Goal: Navigation & Orientation: Find specific page/section

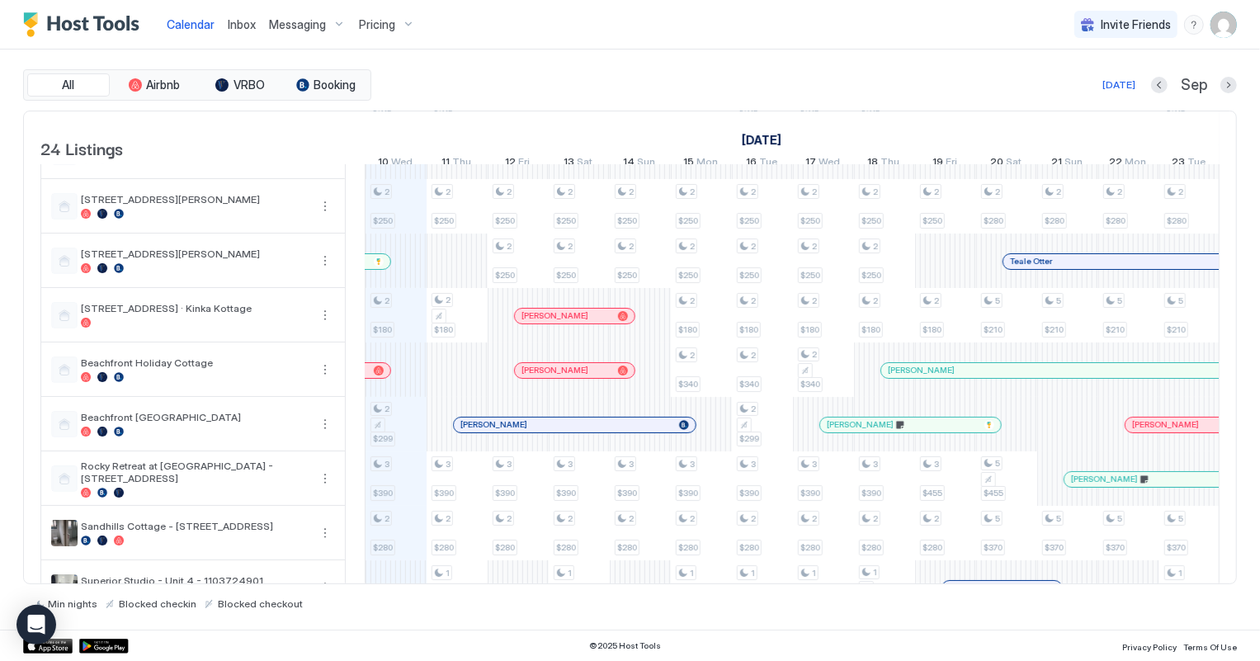
scroll to position [375, 0]
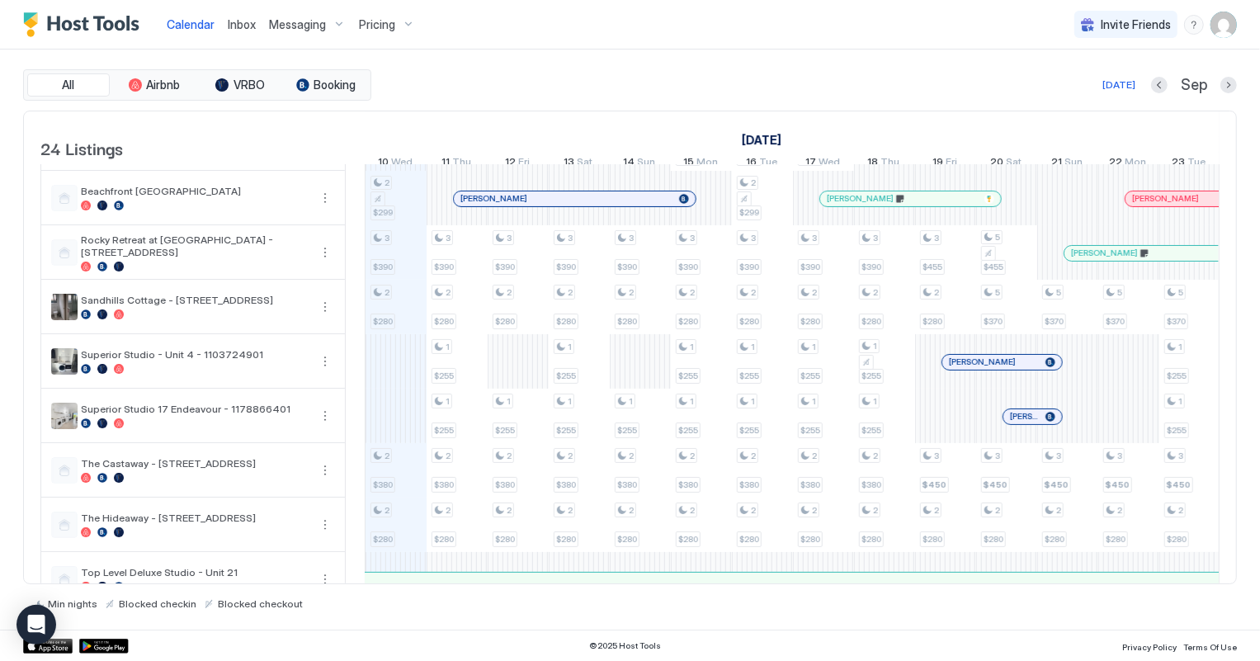
click at [256, 21] on div "Inbox" at bounding box center [241, 24] width 41 height 31
click at [246, 21] on span "Inbox" at bounding box center [242, 24] width 28 height 14
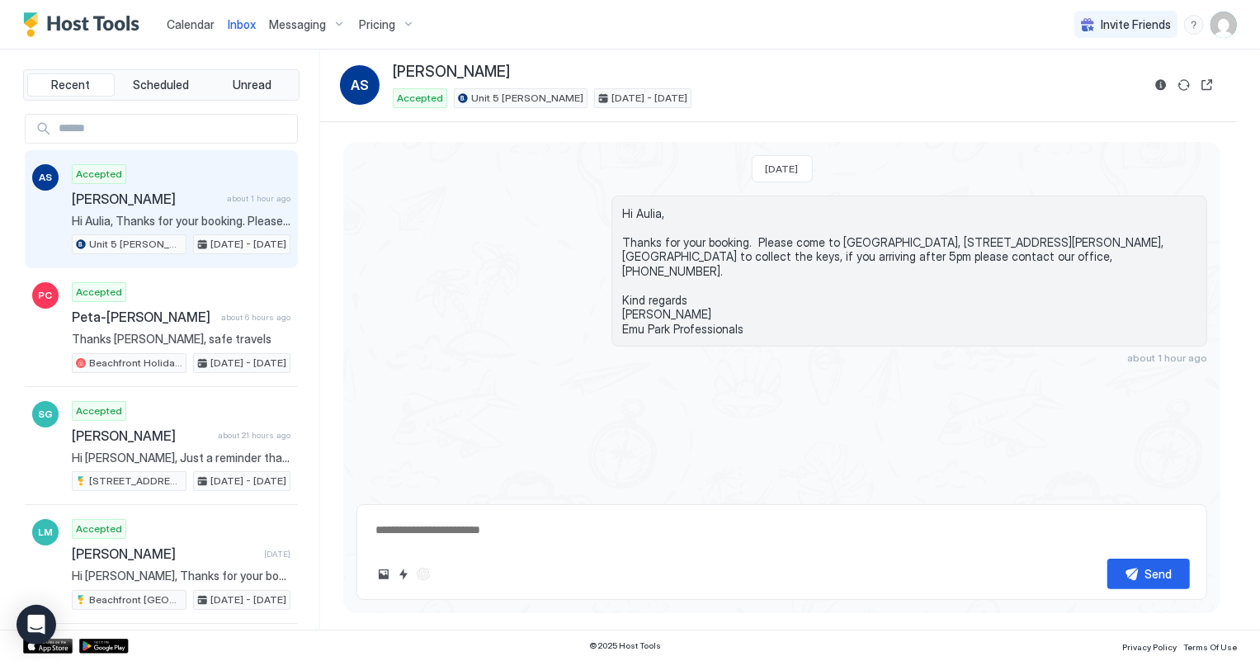
click at [194, 28] on span "Calendar" at bounding box center [191, 24] width 48 height 14
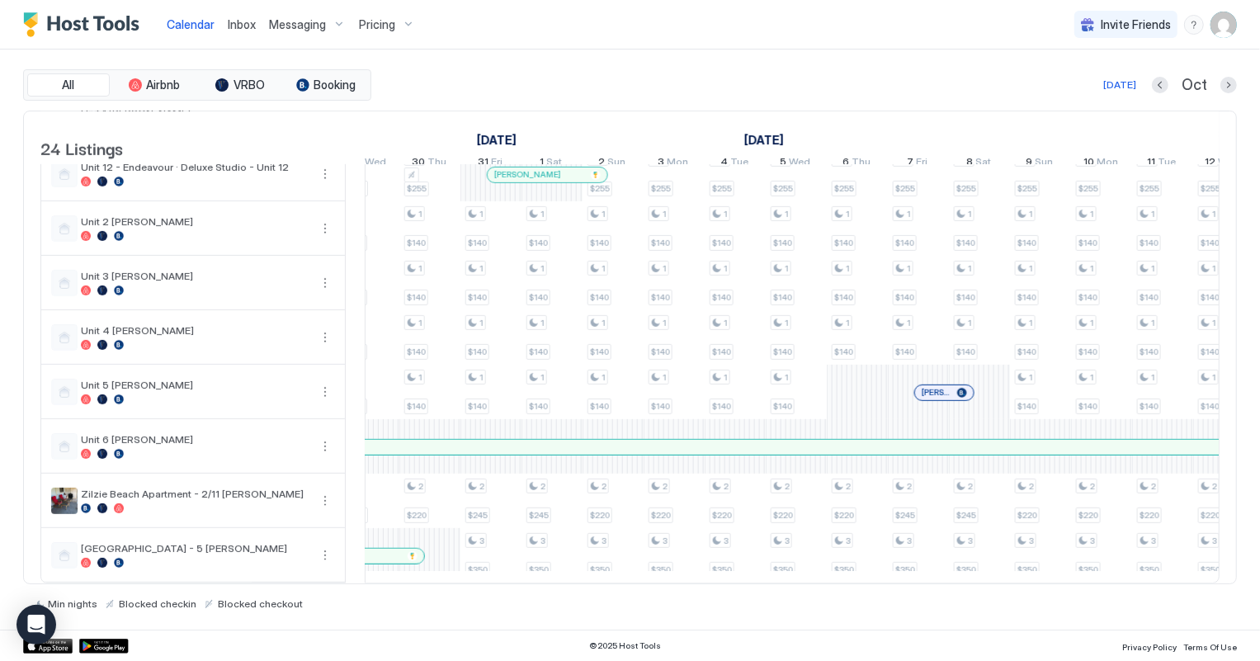
scroll to position [0, 1557]
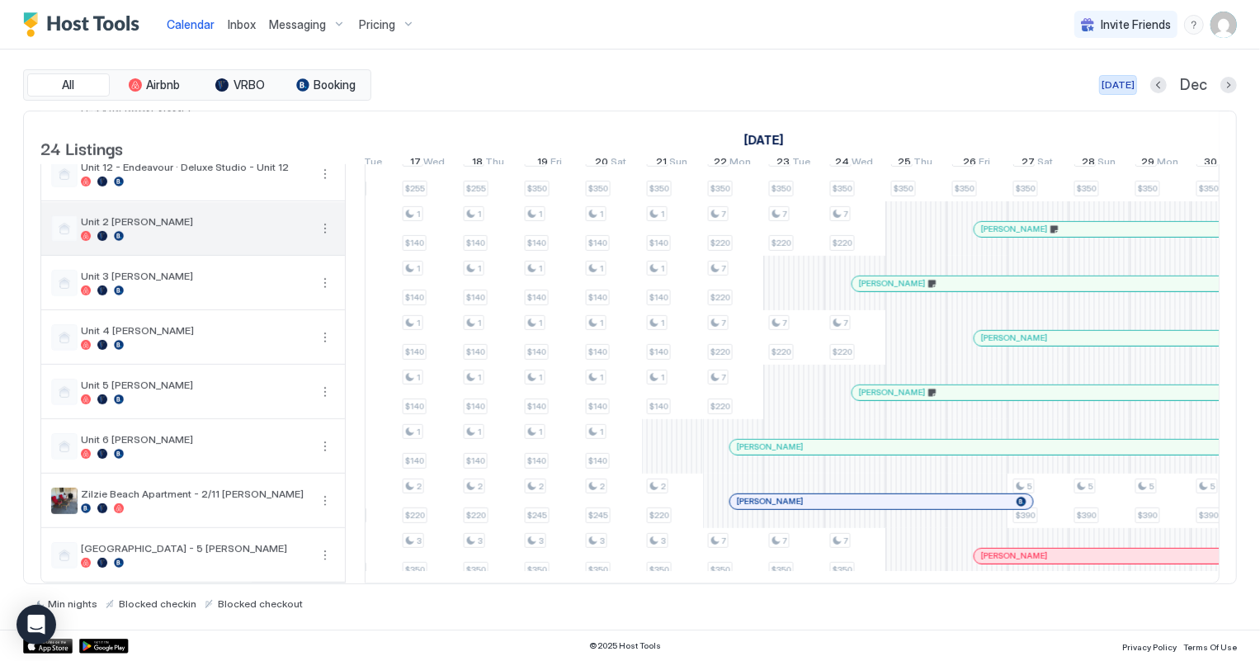
drag, startPoint x: 1121, startPoint y: 88, endPoint x: 42, endPoint y: 197, distance: 1084.3
click at [1121, 88] on div "[DATE]" at bounding box center [1118, 85] width 33 height 15
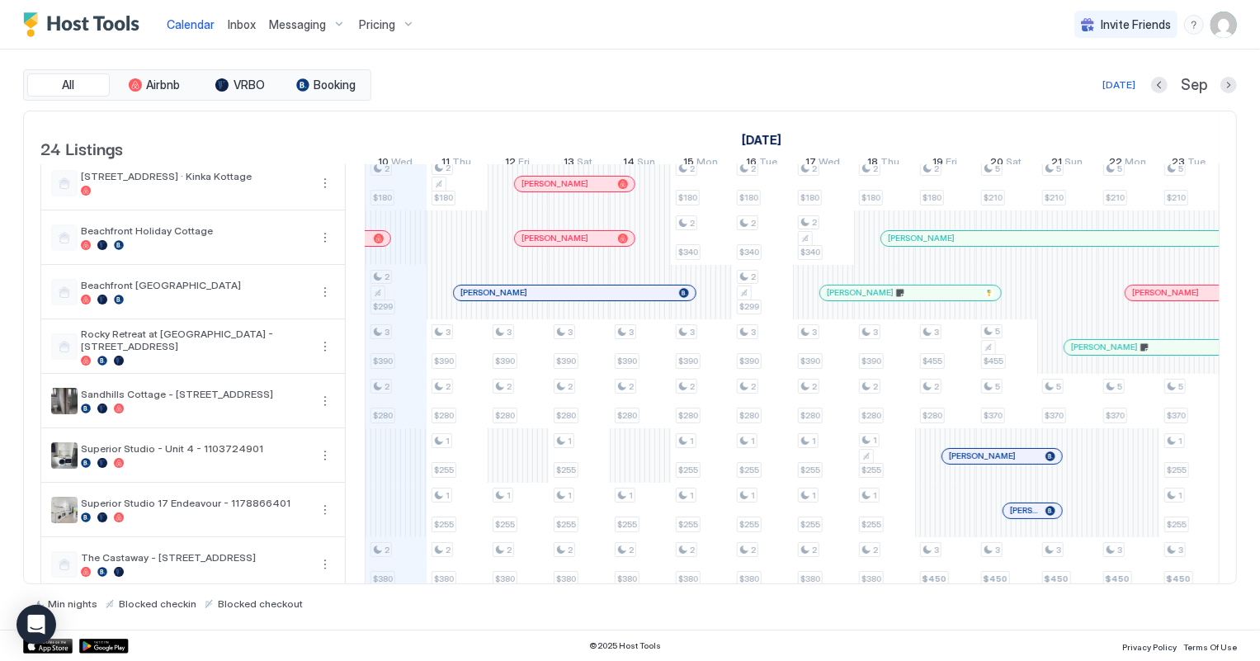
scroll to position [157, 0]
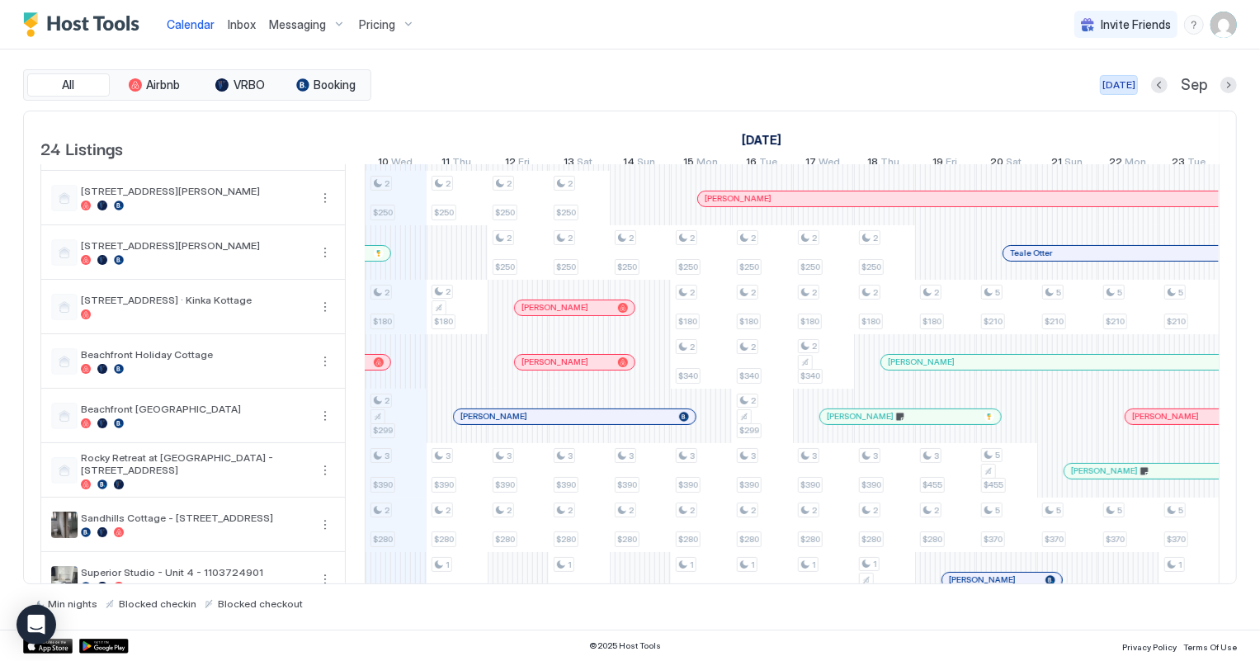
drag, startPoint x: 1118, startPoint y: 77, endPoint x: 616, endPoint y: 167, distance: 510.7
click at [1118, 78] on div "[DATE]" at bounding box center [1119, 85] width 33 height 15
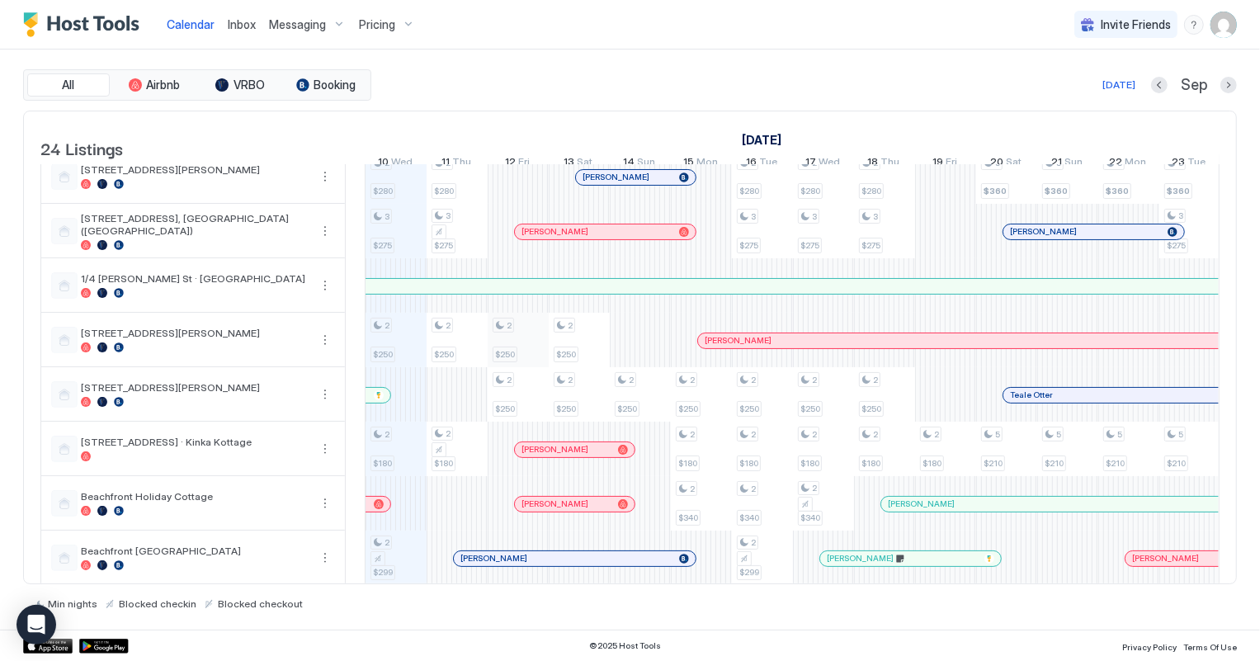
scroll to position [0, 0]
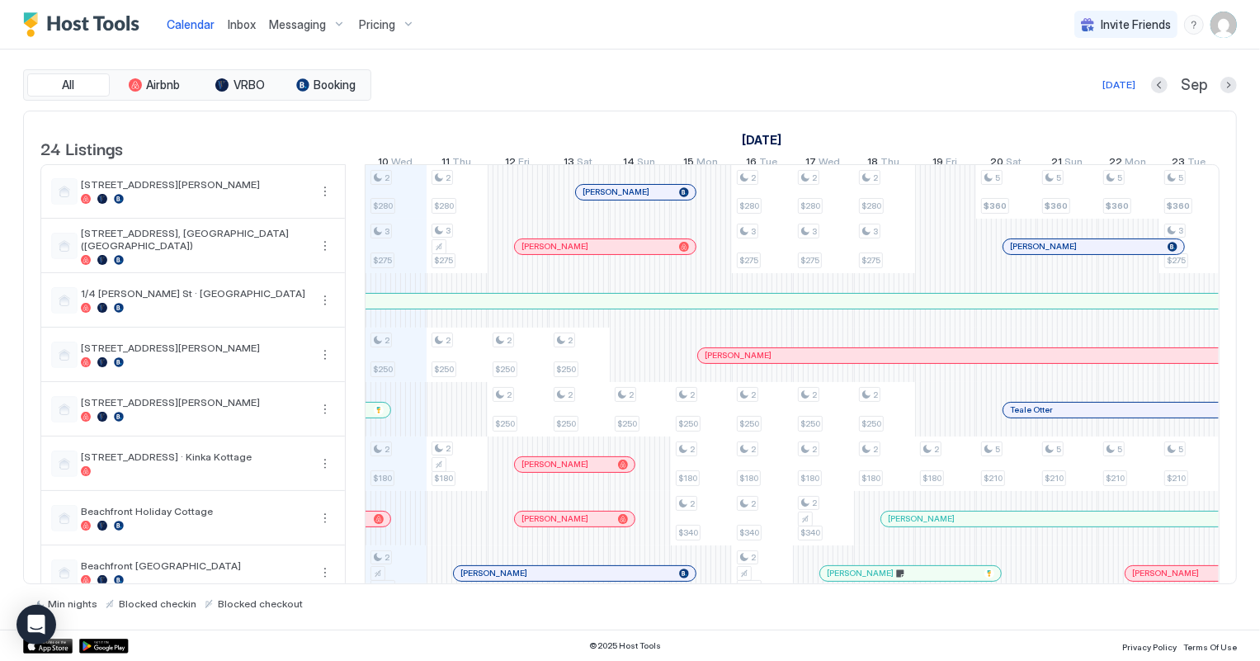
click at [244, 25] on span "Inbox" at bounding box center [242, 24] width 28 height 14
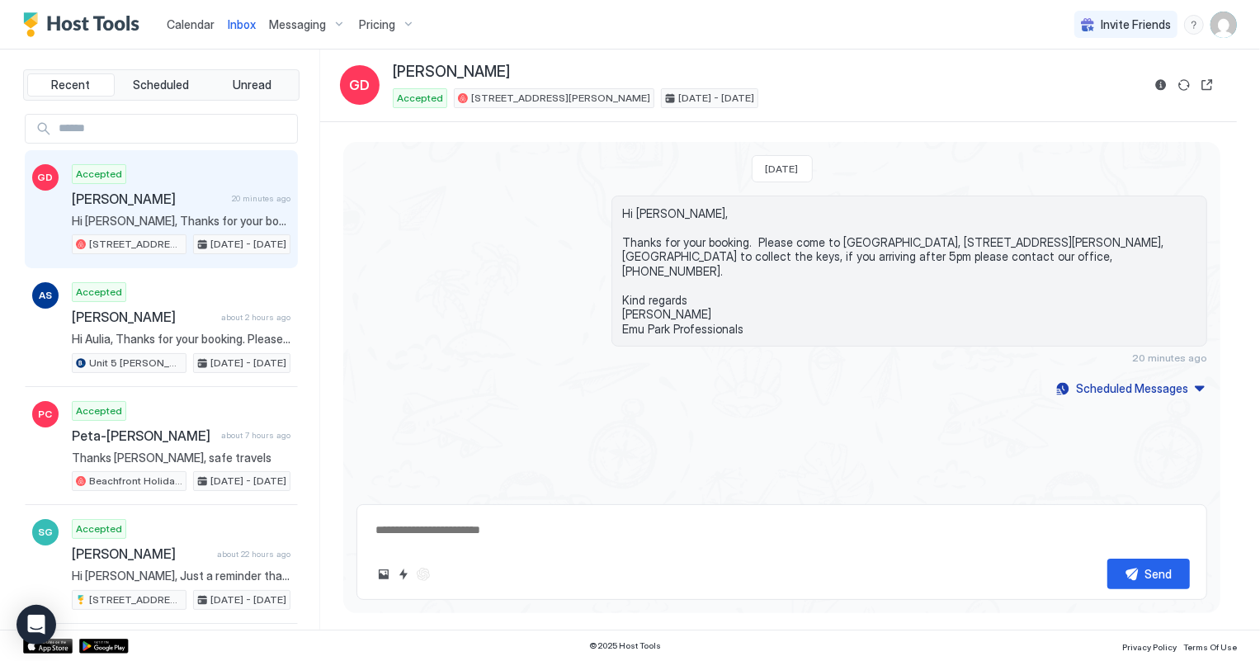
click at [192, 27] on span "Calendar" at bounding box center [191, 24] width 48 height 14
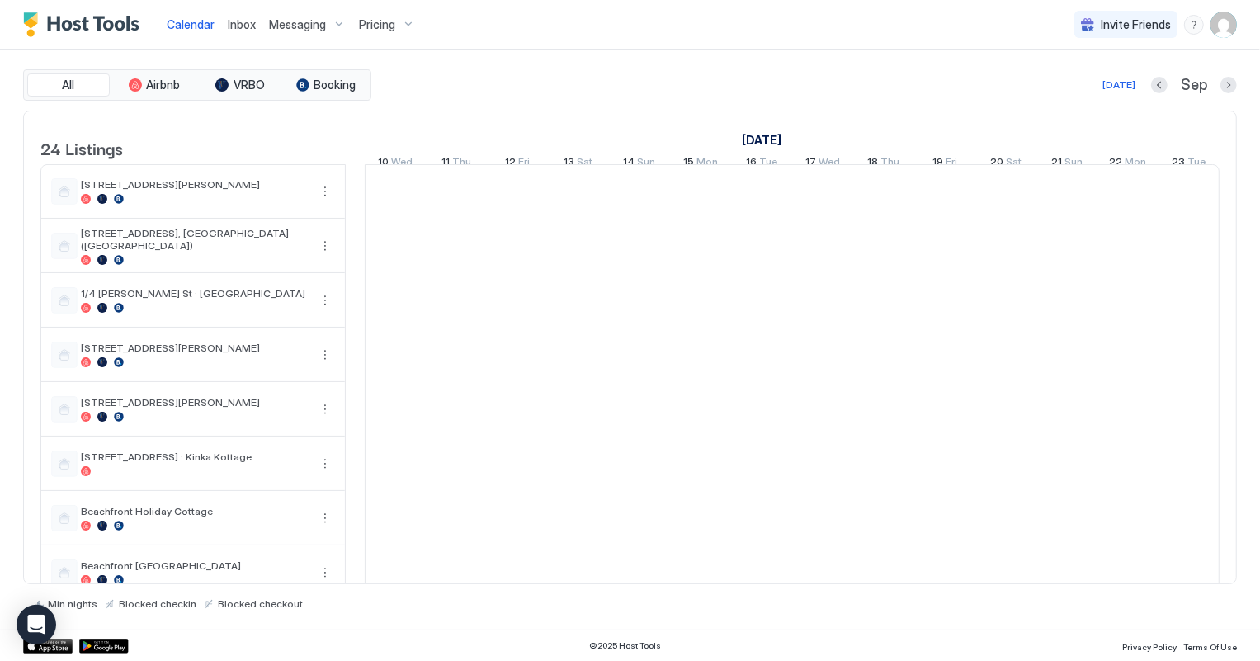
scroll to position [0, 916]
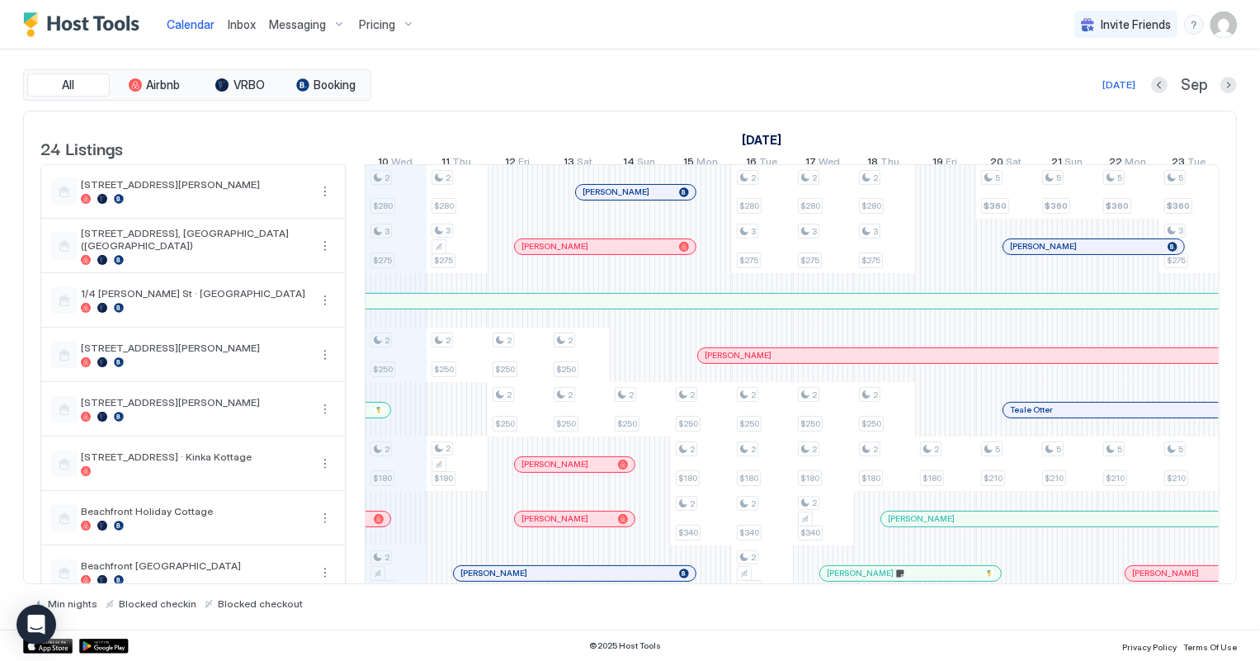
click at [923, 362] on div at bounding box center [923, 355] width 13 height 13
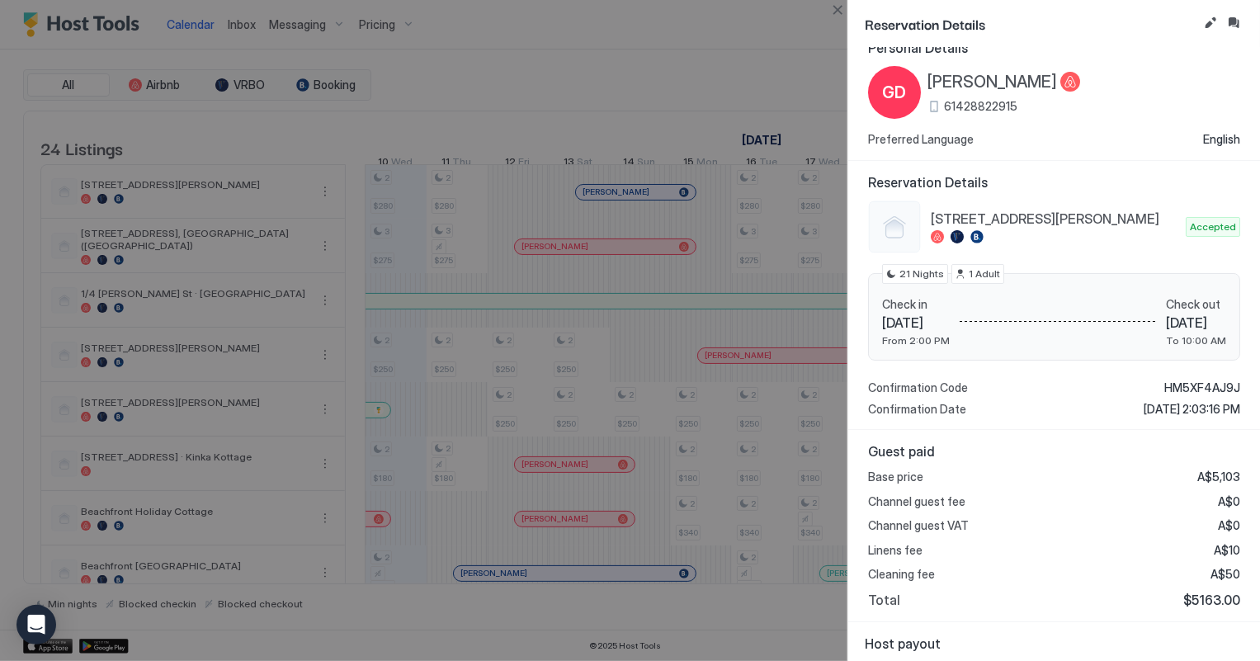
scroll to position [0, 0]
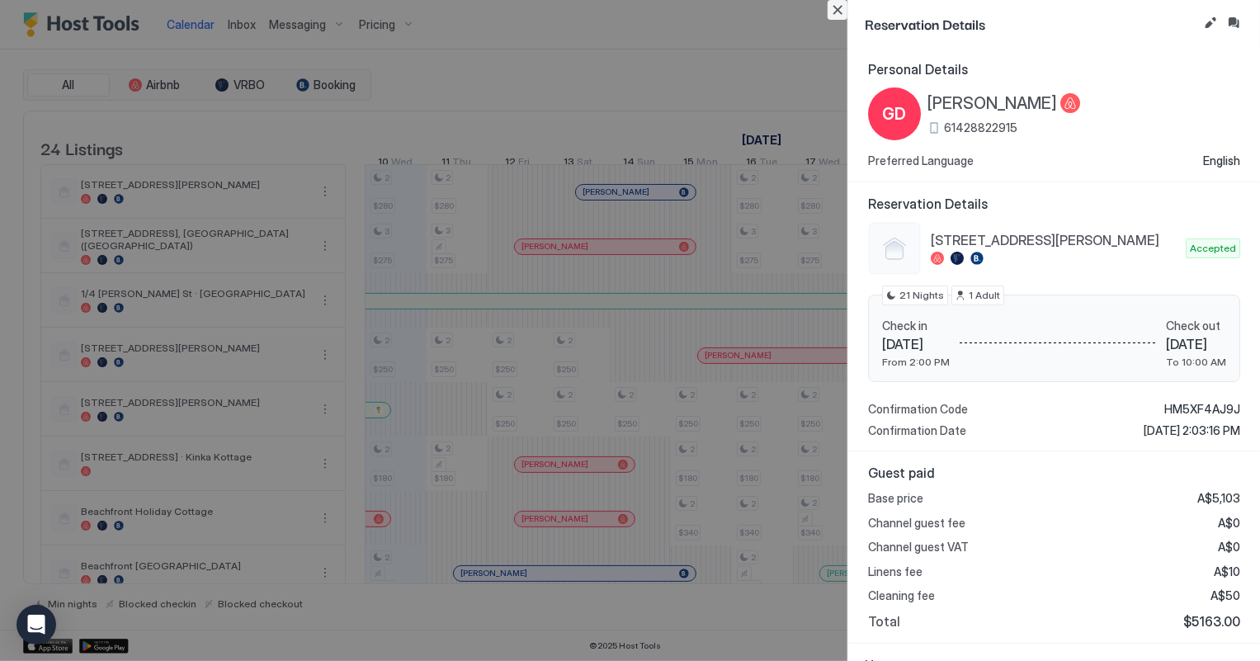
click at [836, 8] on button "Close" at bounding box center [838, 10] width 20 height 20
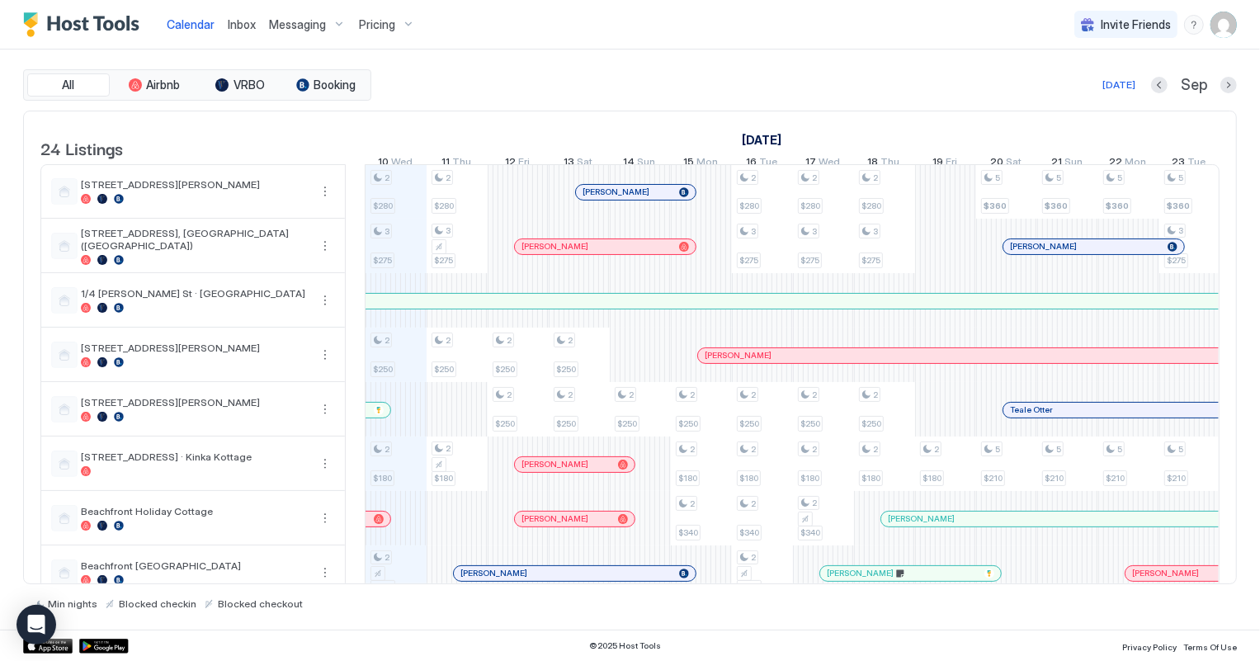
click at [917, 362] on div at bounding box center [923, 355] width 13 height 13
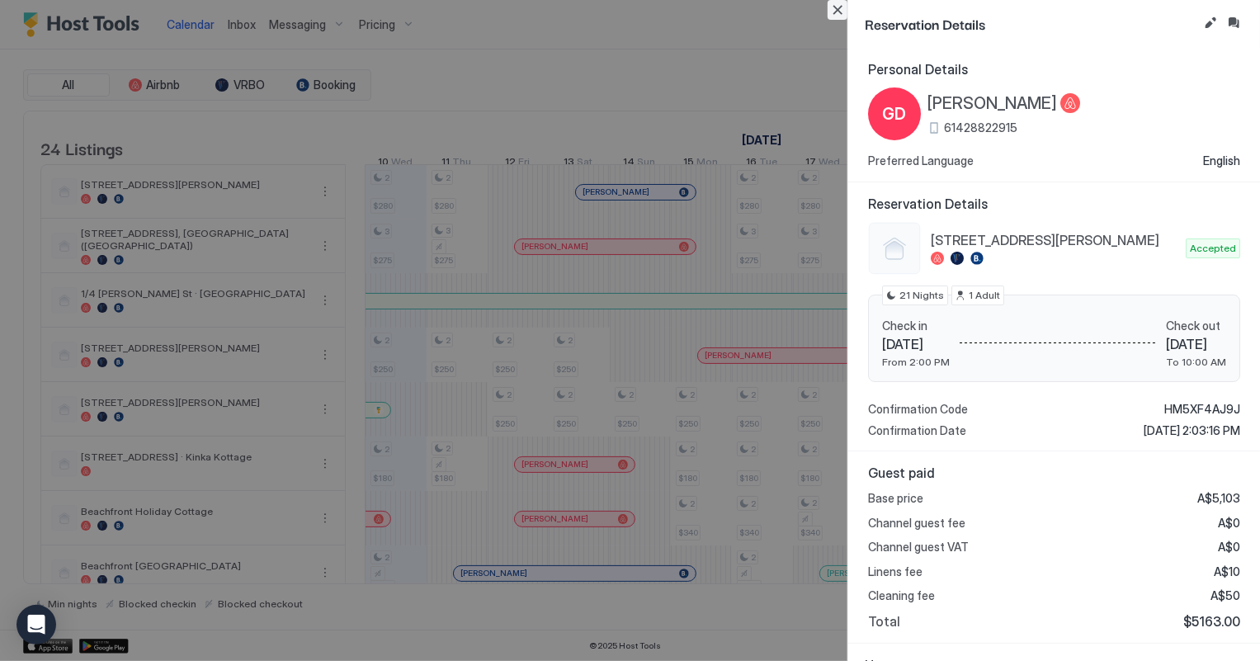
click at [837, 8] on button "Close" at bounding box center [838, 10] width 20 height 20
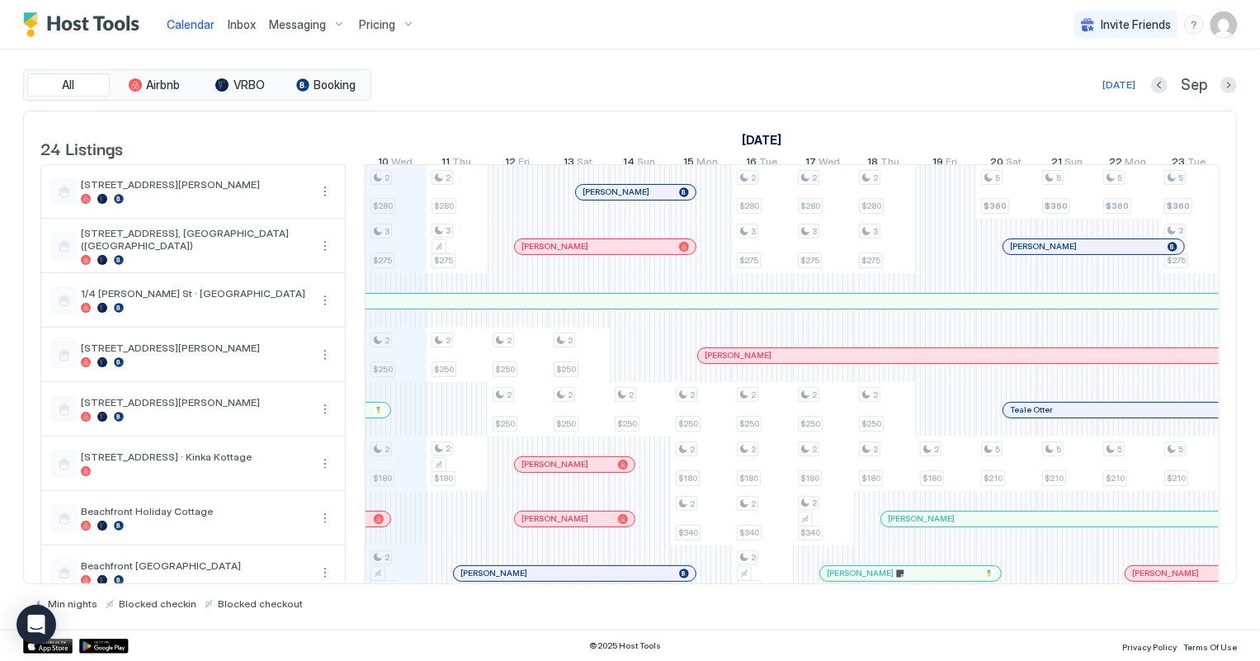
click at [236, 31] on span "Inbox" at bounding box center [242, 24] width 28 height 14
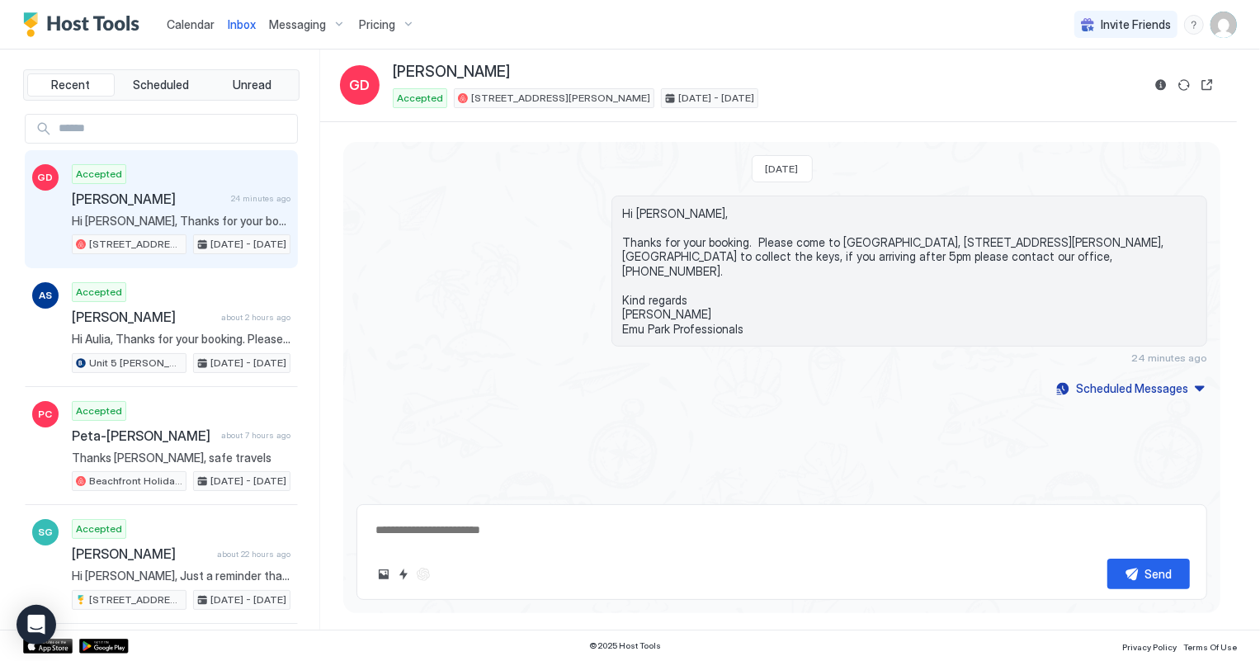
click at [184, 25] on span "Calendar" at bounding box center [191, 24] width 48 height 14
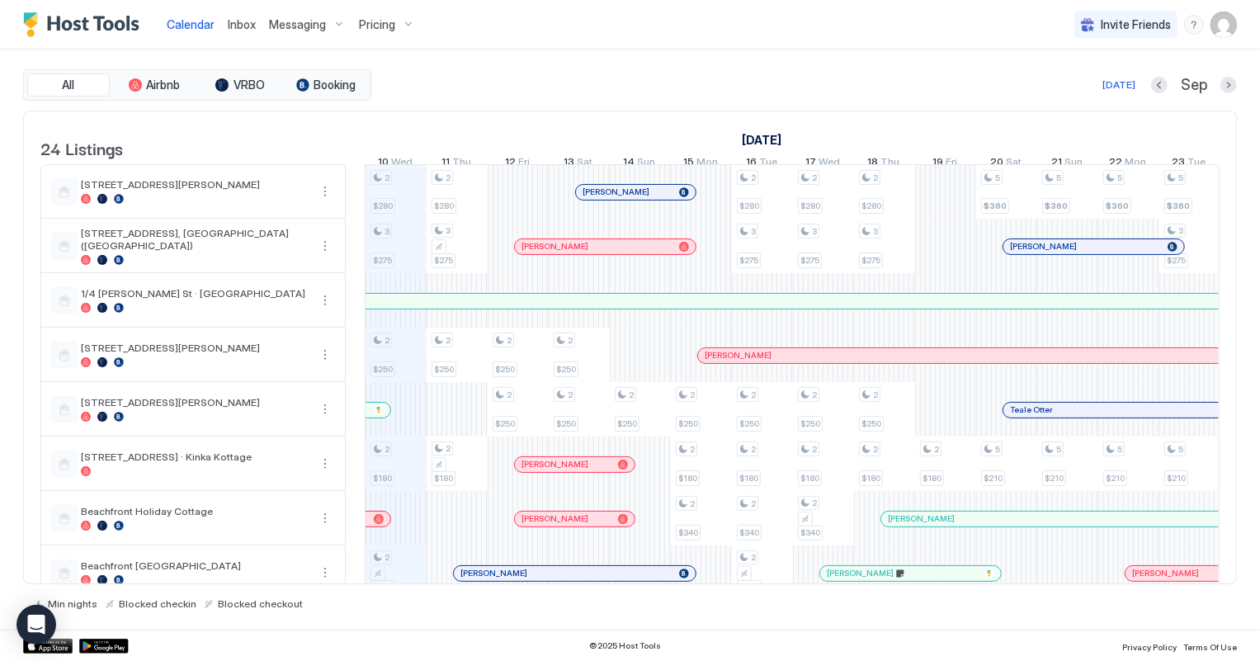
click at [160, 0] on button "Calendar" at bounding box center [190, 24] width 61 height 49
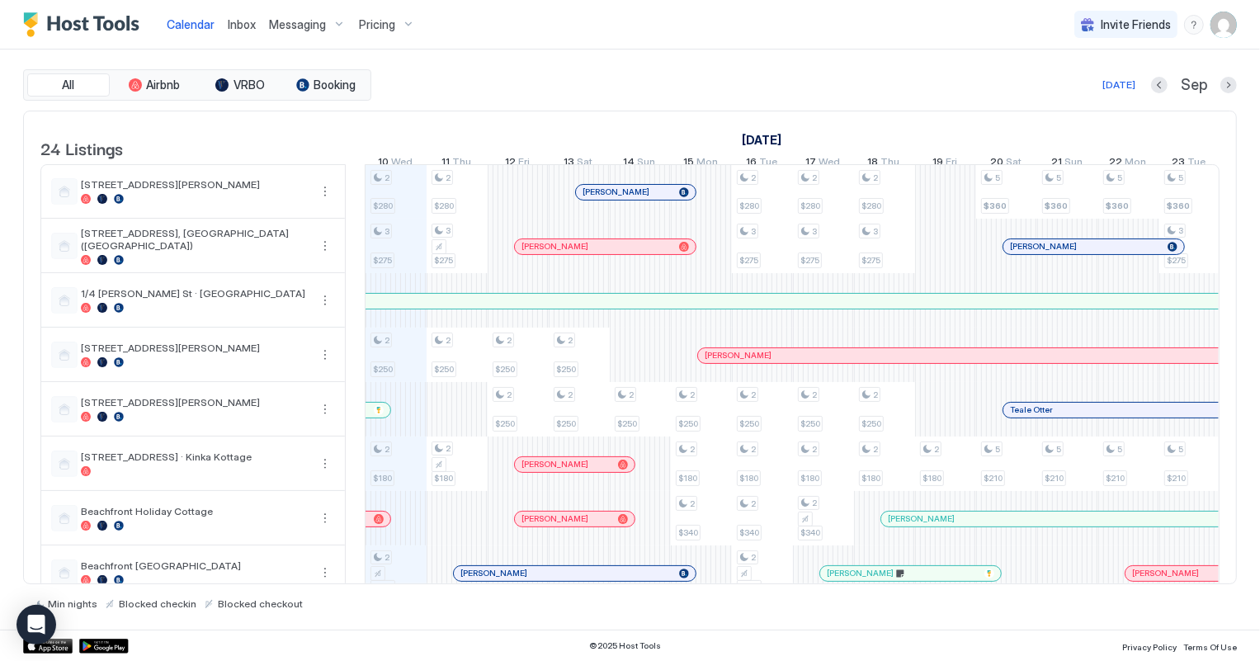
click at [160, 0] on button "Calendar" at bounding box center [190, 24] width 61 height 49
click at [247, 24] on span "Inbox" at bounding box center [242, 24] width 28 height 14
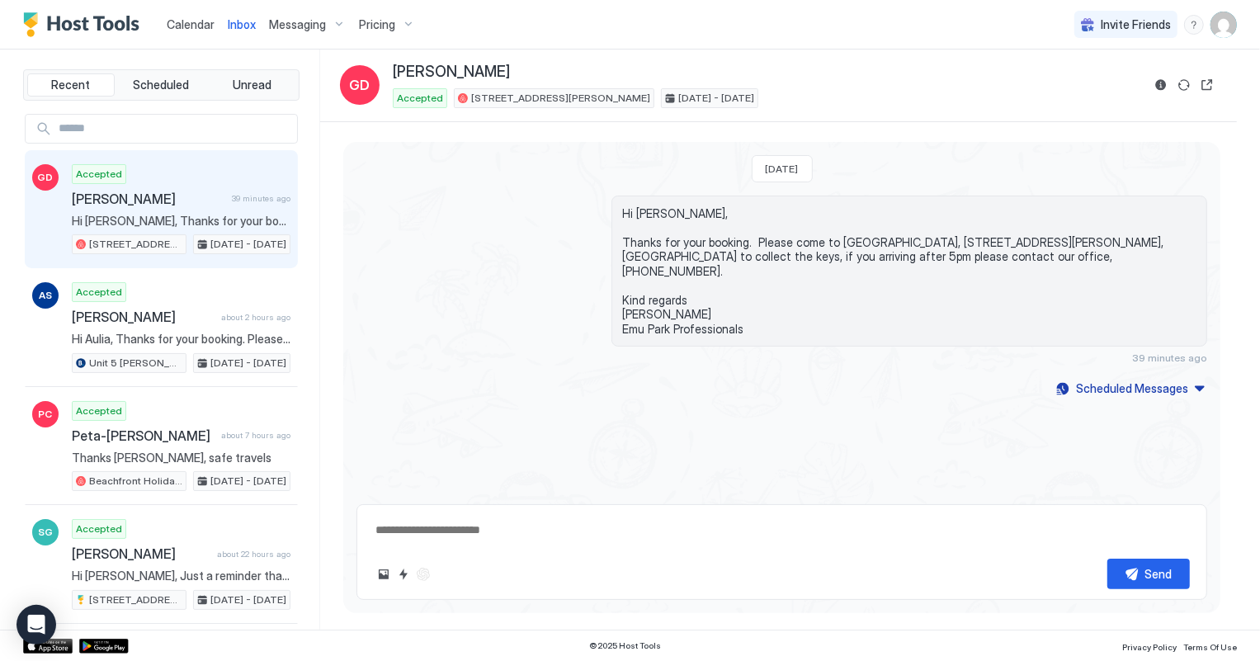
click at [182, 25] on span "Calendar" at bounding box center [191, 24] width 48 height 14
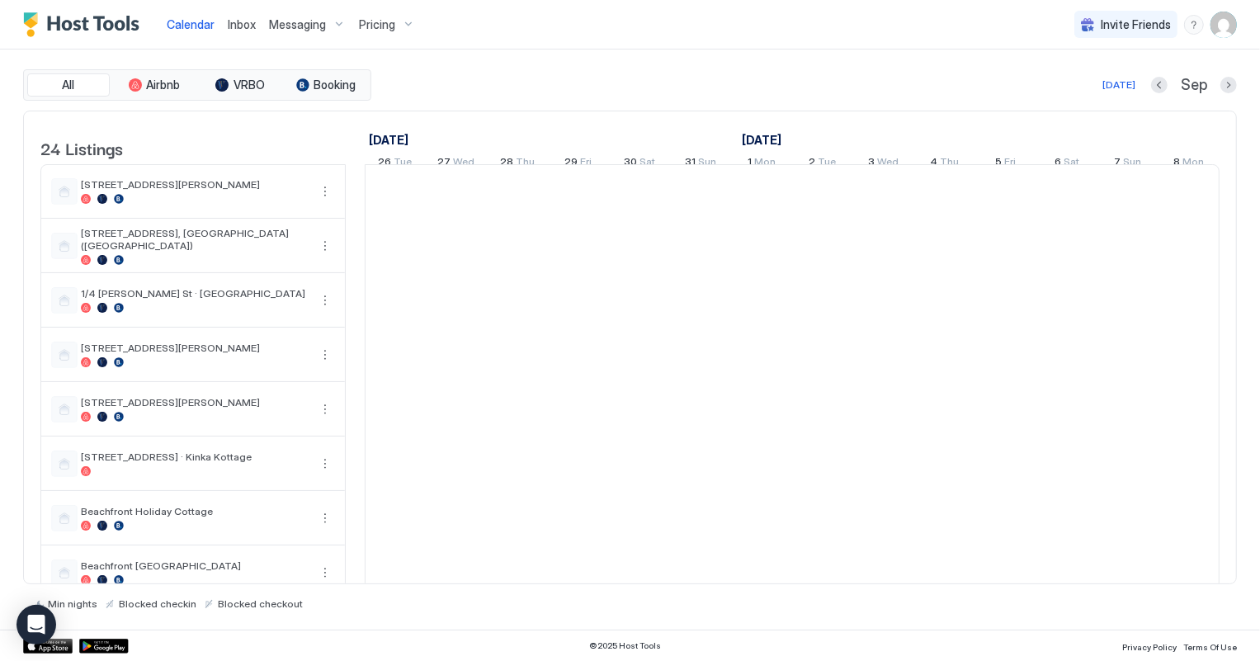
scroll to position [0, 916]
